Goal: Communication & Community: Participate in discussion

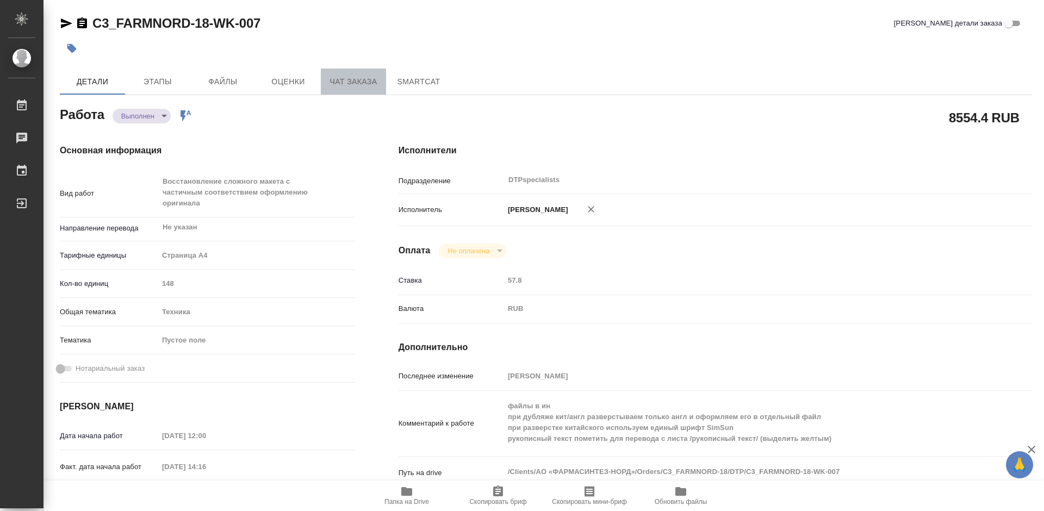
click at [364, 88] on span "Чат заказа" at bounding box center [353, 82] width 52 height 14
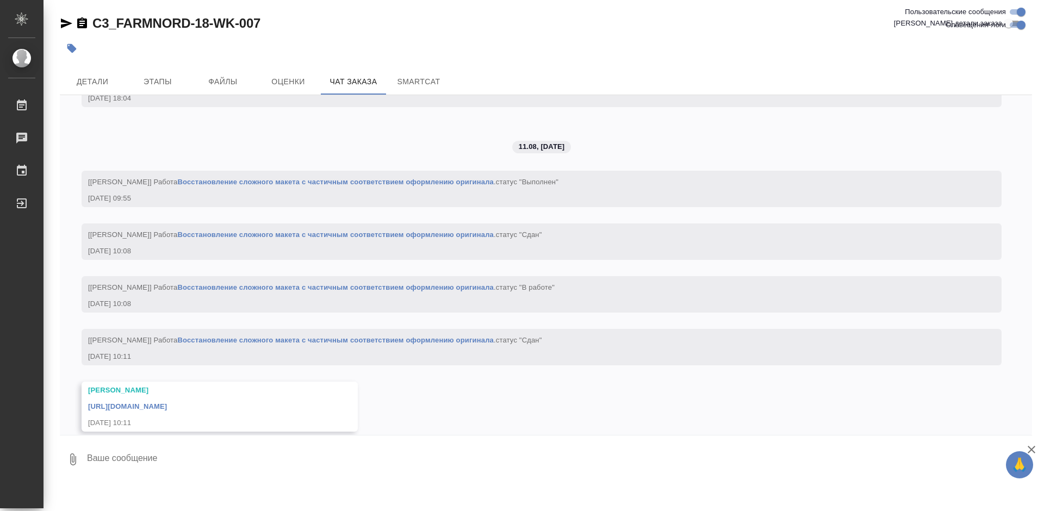
scroll to position [6995, 0]
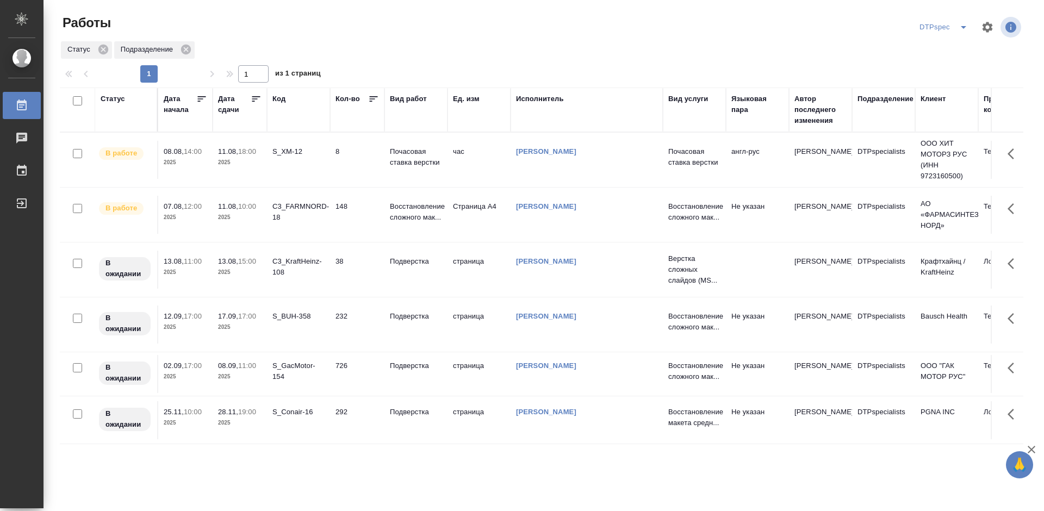
click at [252, 100] on icon at bounding box center [256, 99] width 11 height 11
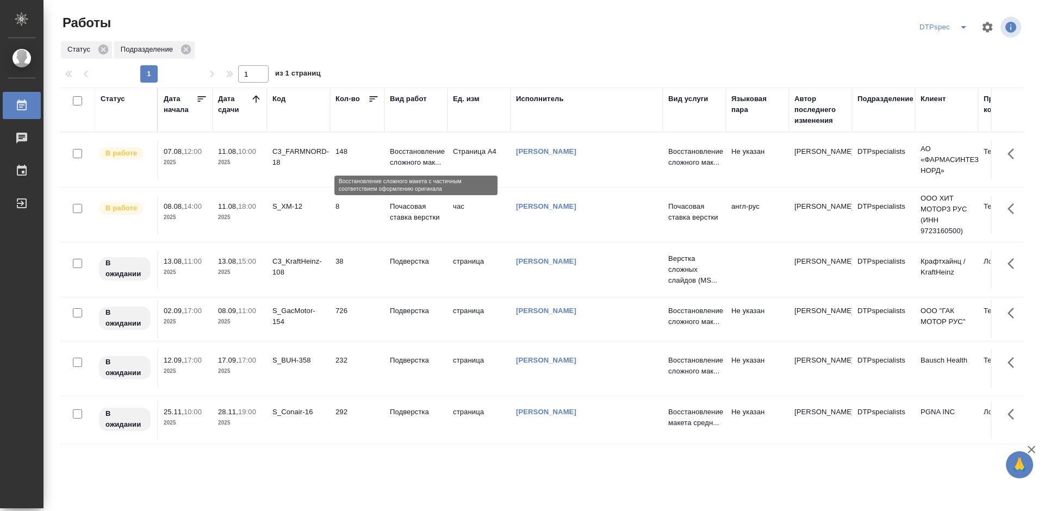
click at [413, 159] on p "Восстановление сложного мак..." at bounding box center [416, 157] width 52 height 22
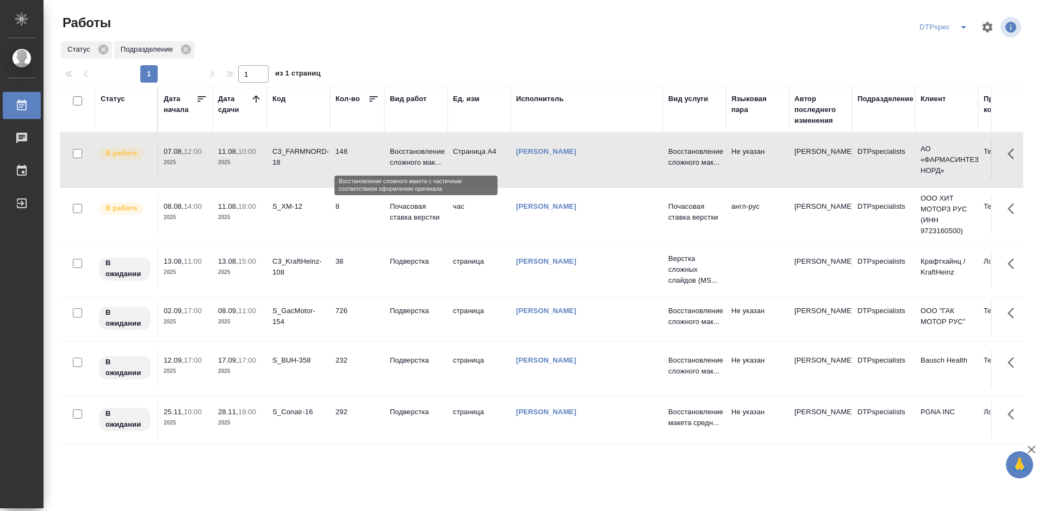
click at [413, 159] on p "Восстановление сложного мак..." at bounding box center [416, 157] width 52 height 22
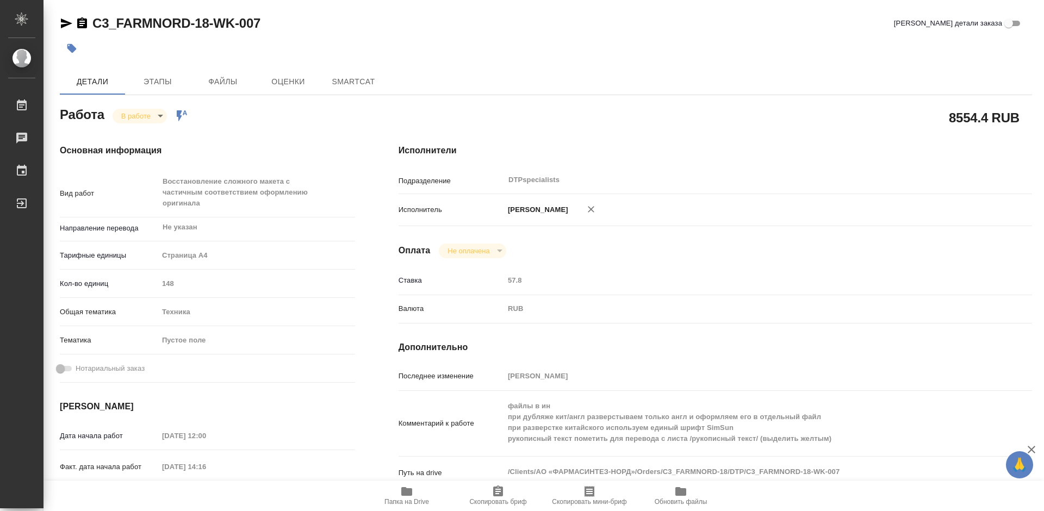
type textarea "x"
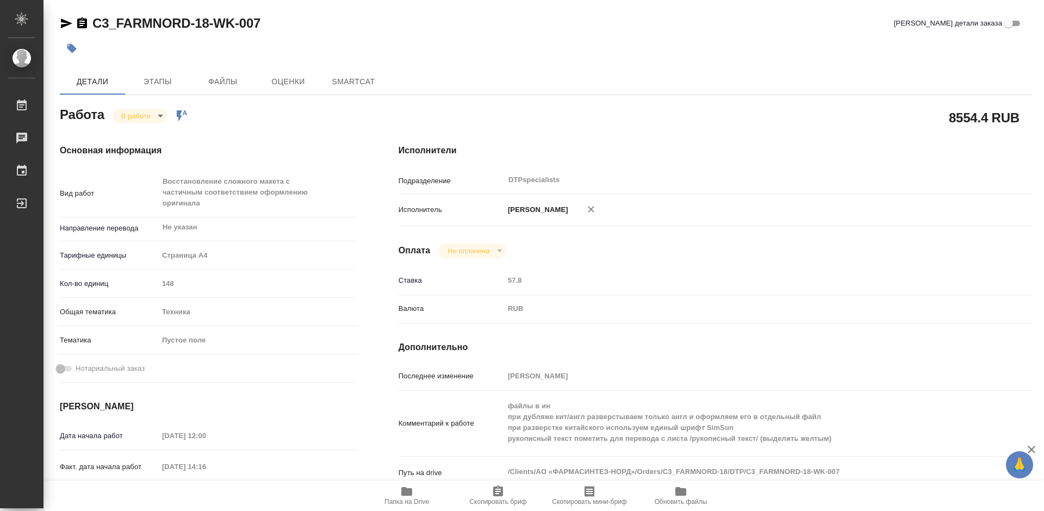
type textarea "x"
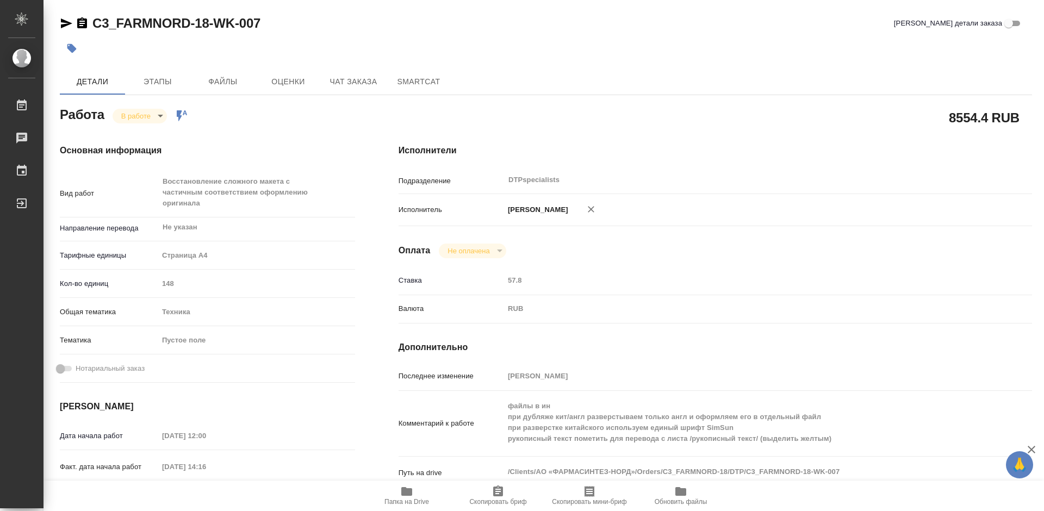
type textarea "x"
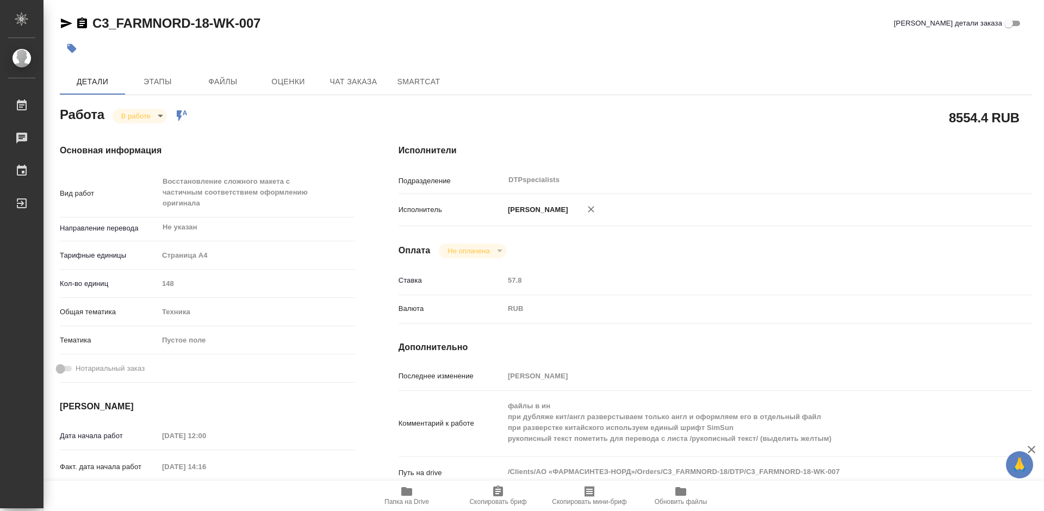
type textarea "x"
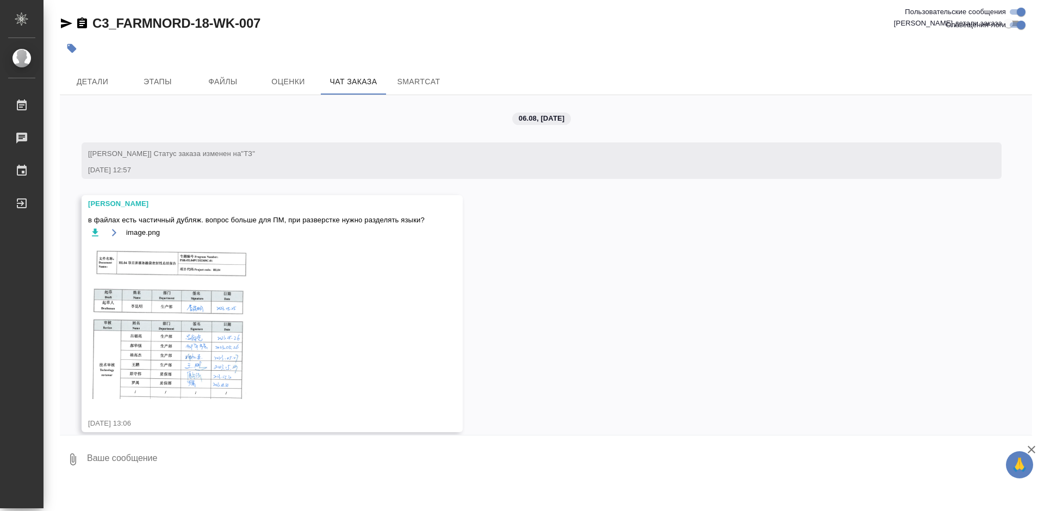
scroll to position [6995, 0]
